Goal: Find contact information: Find contact information

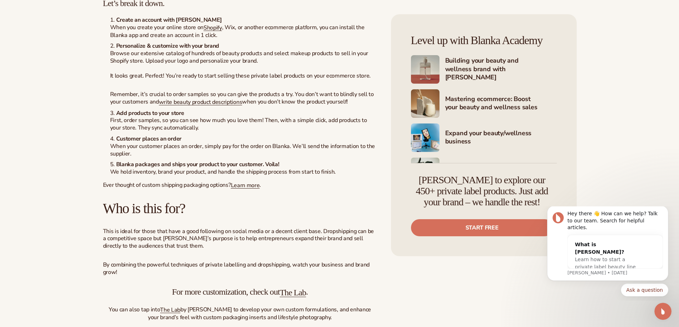
scroll to position [3143, 0]
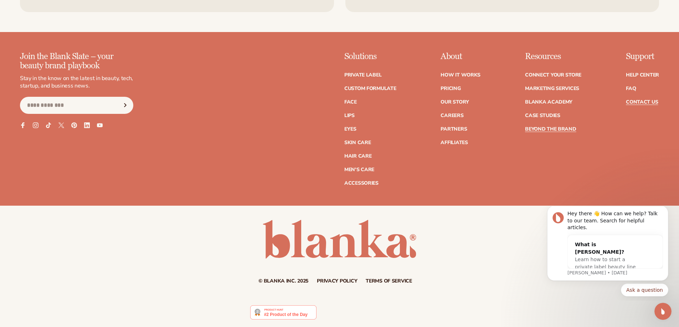
click at [641, 101] on link "Contact Us" at bounding box center [642, 102] width 32 height 5
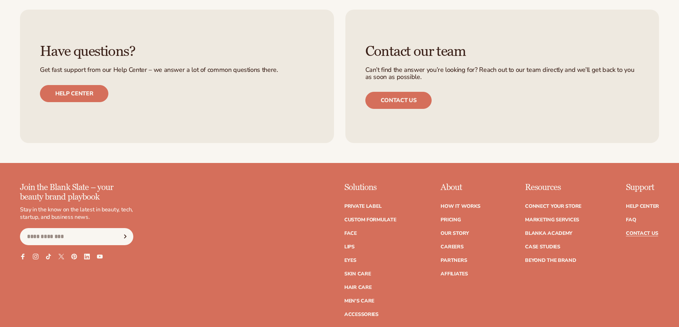
scroll to position [616, 0]
